Goal: Navigation & Orientation: Find specific page/section

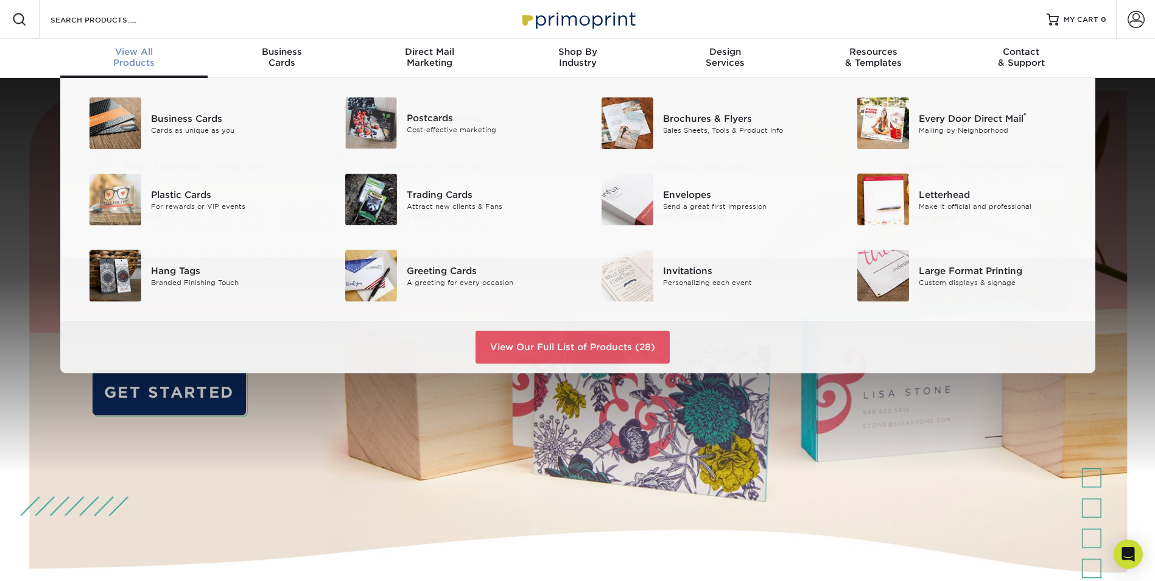
click at [153, 49] on span "View All" at bounding box center [134, 51] width 148 height 11
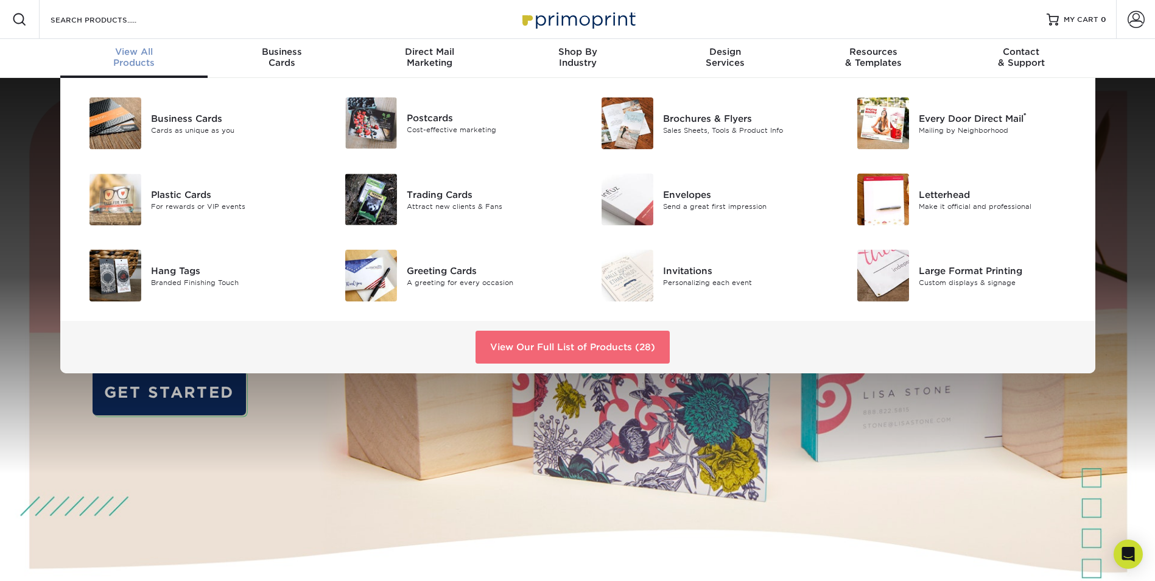
drag, startPoint x: 558, startPoint y: 356, endPoint x: 552, endPoint y: 359, distance: 6.8
click at [558, 357] on link "View Our Full List of Products (28)" at bounding box center [573, 347] width 194 height 33
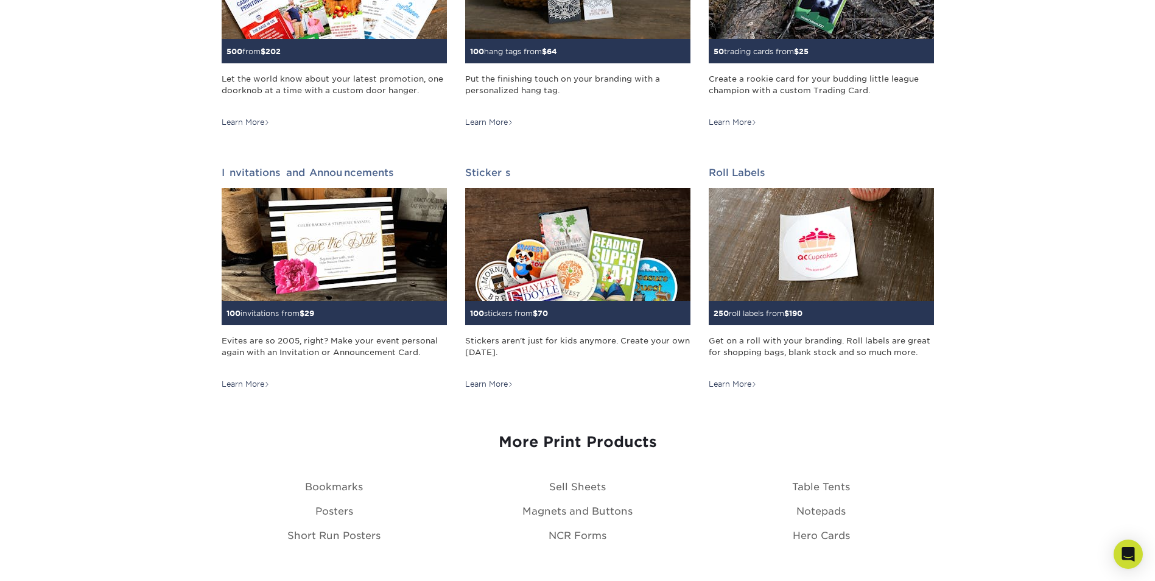
scroll to position [1119, 0]
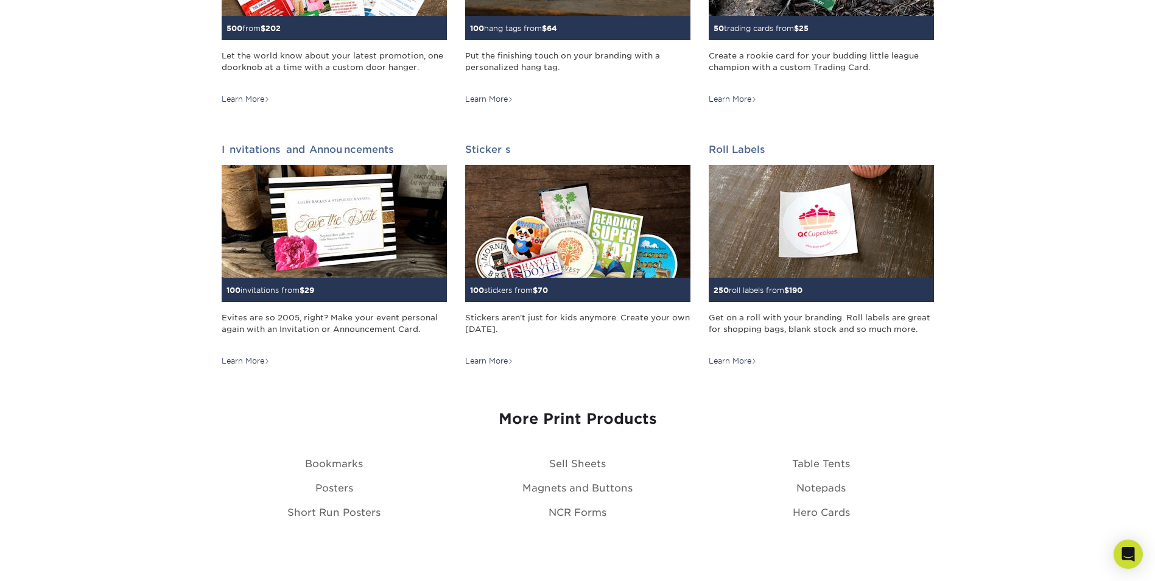
click at [641, 417] on h3 "More Print Products" at bounding box center [578, 419] width 713 height 18
click at [574, 427] on h3 "More Print Products" at bounding box center [578, 419] width 713 height 18
click at [551, 415] on h3 "More Print Products" at bounding box center [578, 419] width 713 height 18
